Goal: Information Seeking & Learning: Learn about a topic

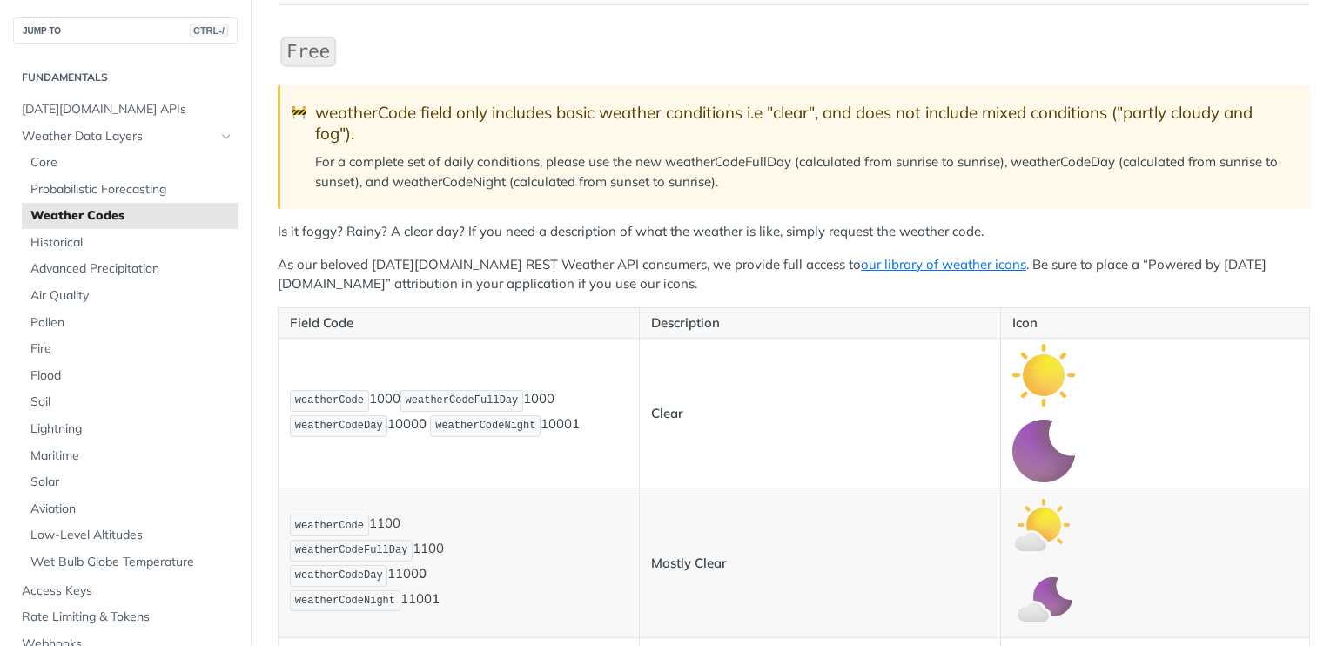
click at [1023, 379] on img "Expand image" at bounding box center [1043, 375] width 63 height 63
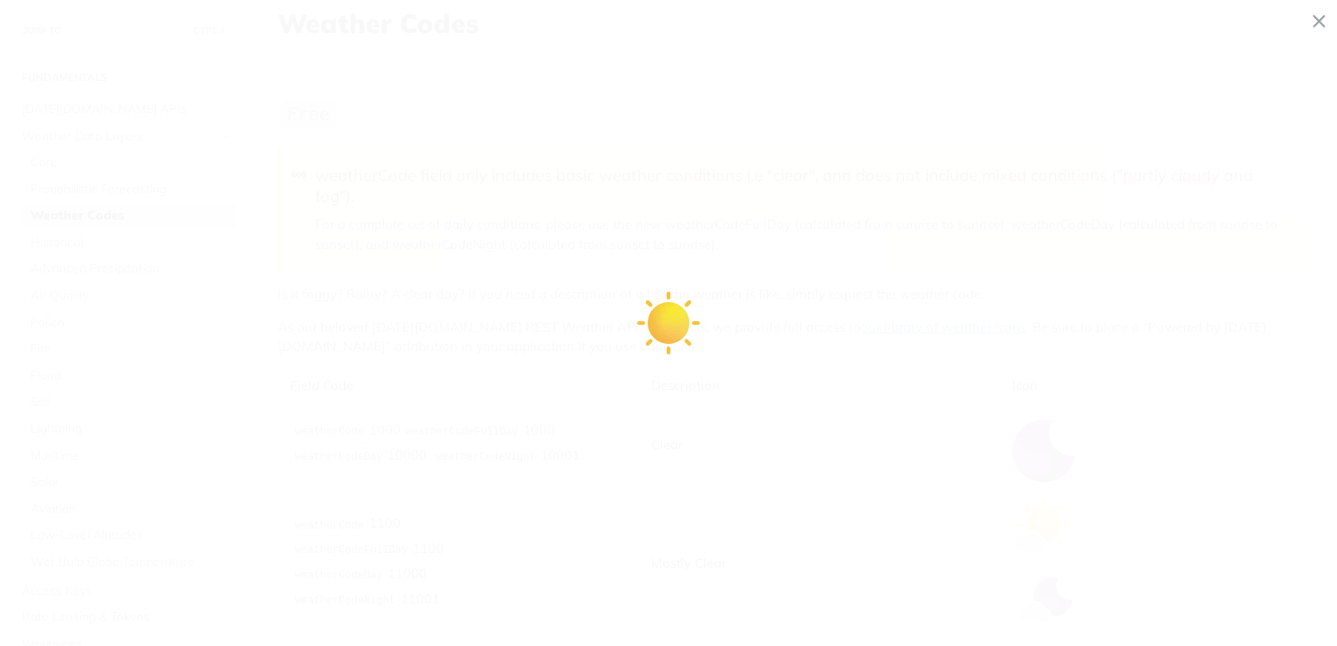
click at [1313, 19] on icon "Minimize image" at bounding box center [1319, 23] width 15 height 30
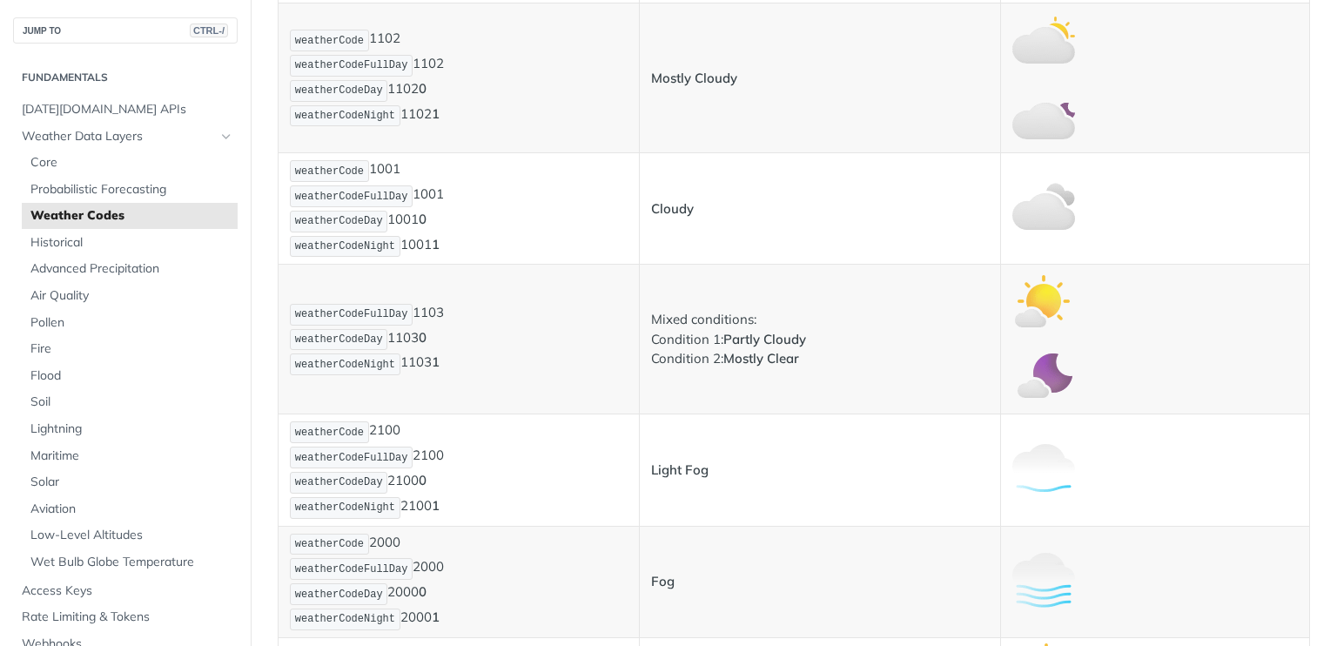
scroll to position [957, 0]
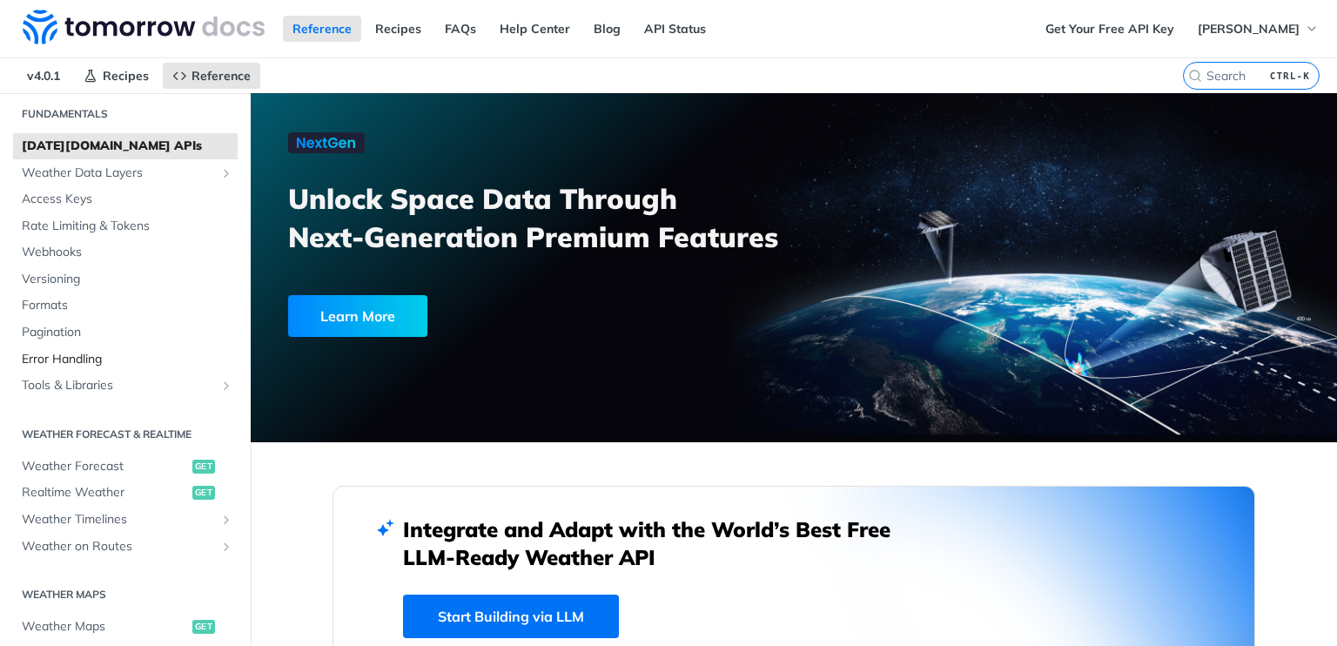
scroll to position [87, 0]
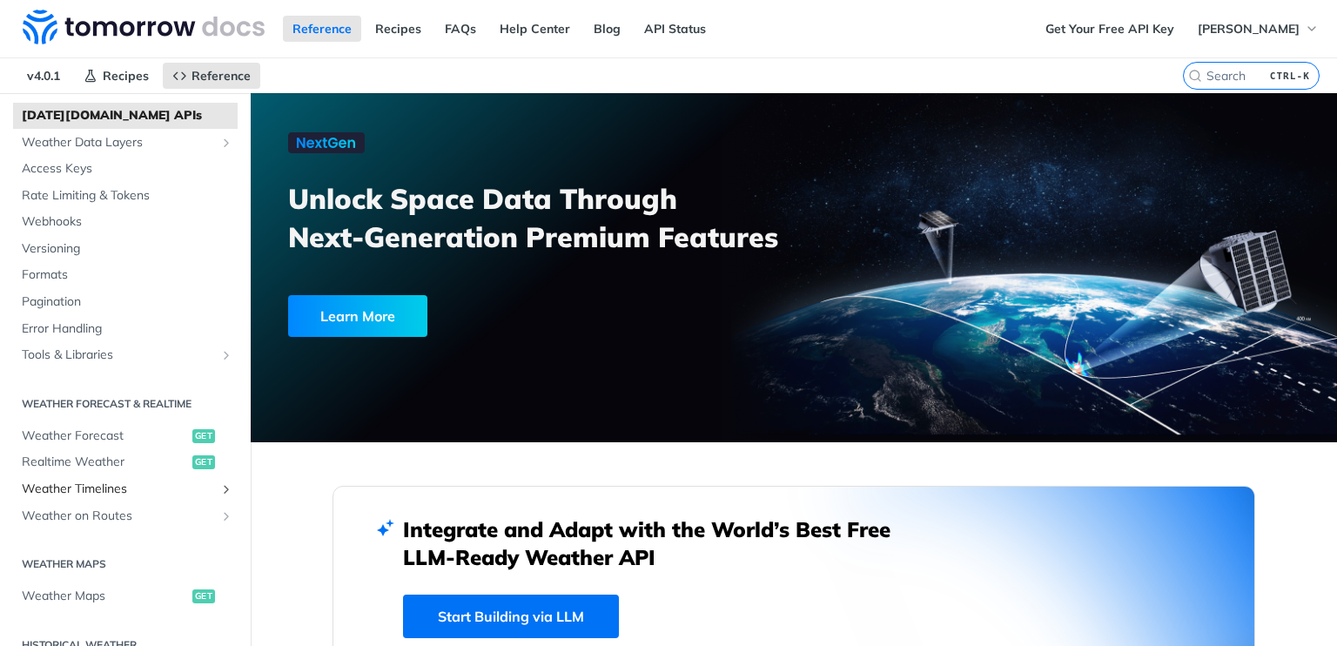
drag, startPoint x: 149, startPoint y: 489, endPoint x: 157, endPoint y: 485, distance: 9.0
click at [149, 489] on span "Weather Timelines" at bounding box center [118, 488] width 193 height 17
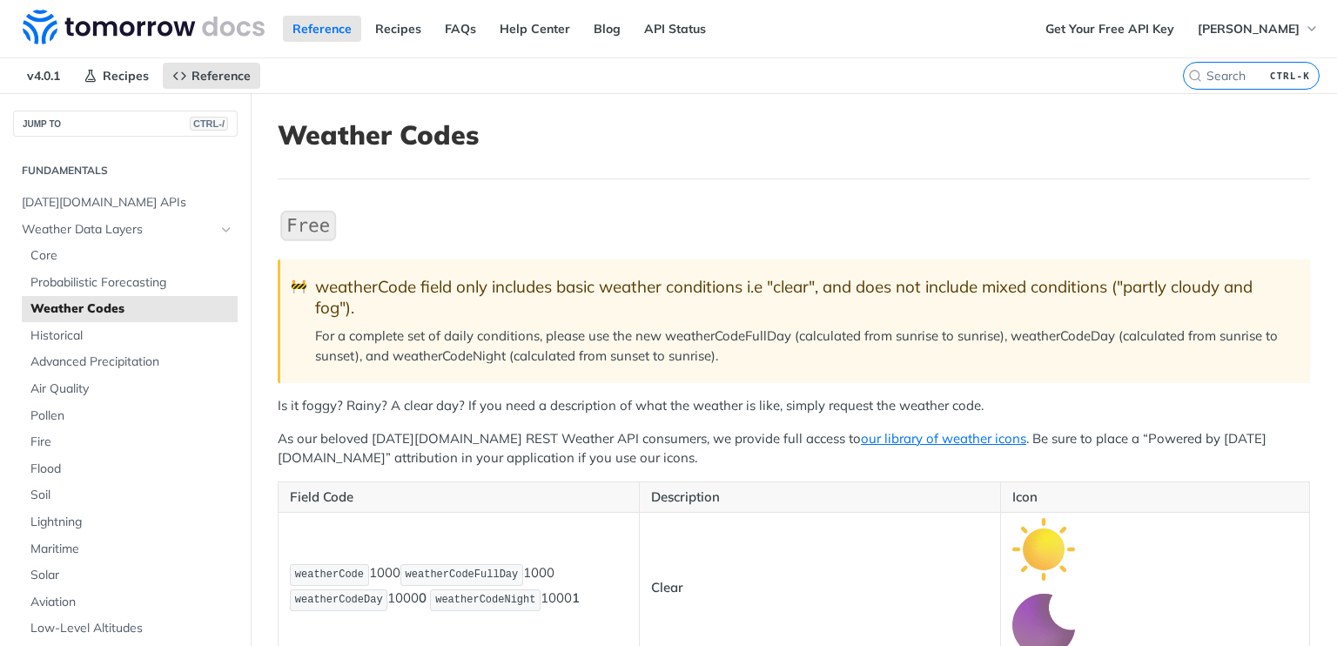
scroll to position [522, 0]
